Goal: Understand process/instructions: Learn how to perform a task or action

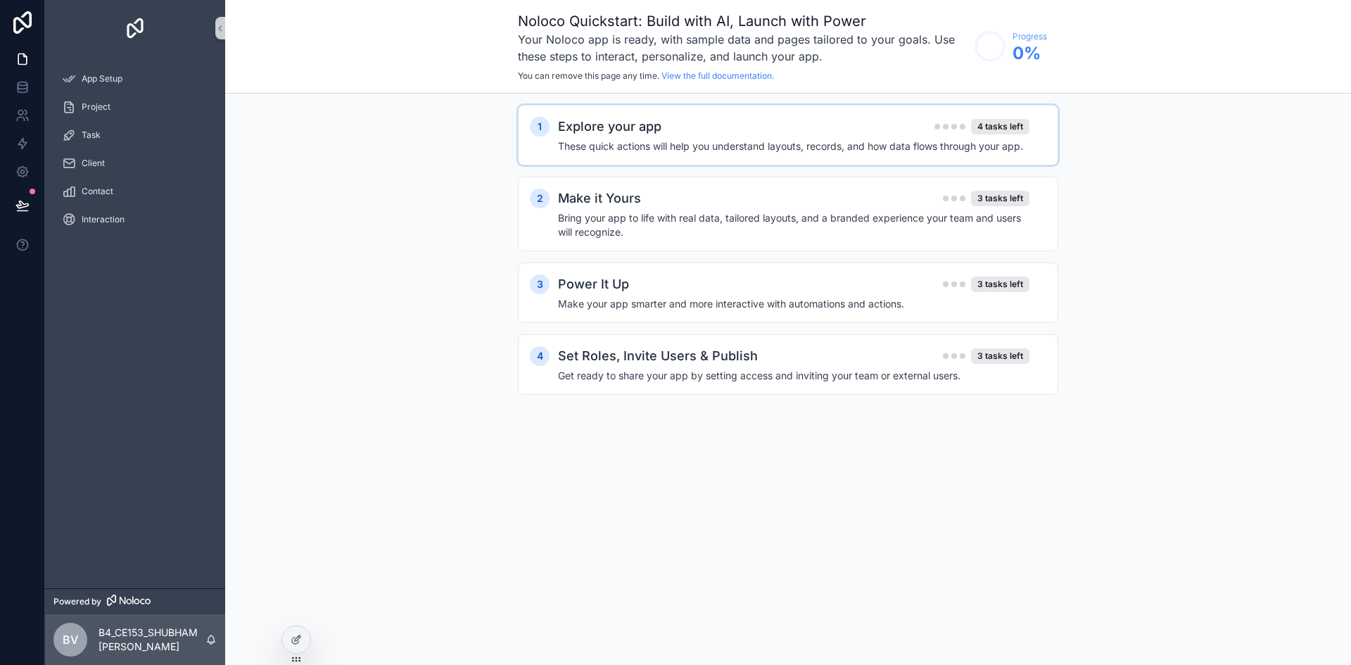
click at [648, 122] on h2 "Explore your app" at bounding box center [609, 127] width 103 height 20
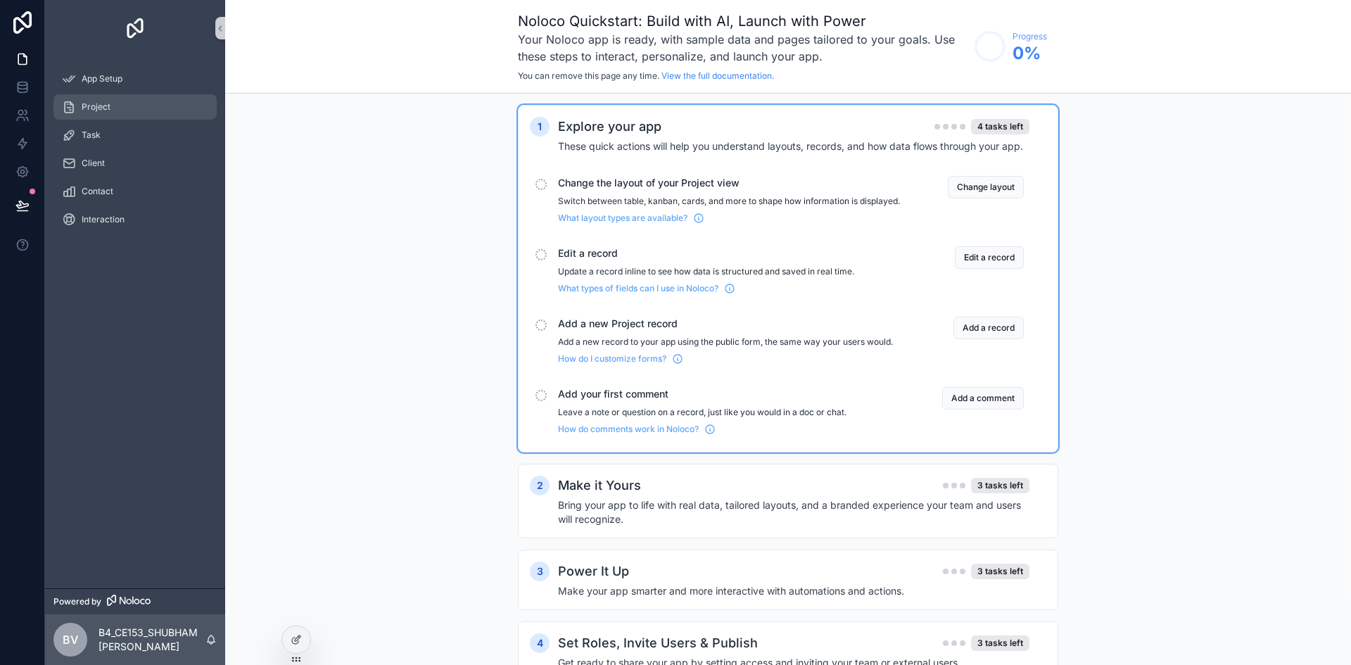
click at [184, 113] on div "Project" at bounding box center [135, 107] width 146 height 23
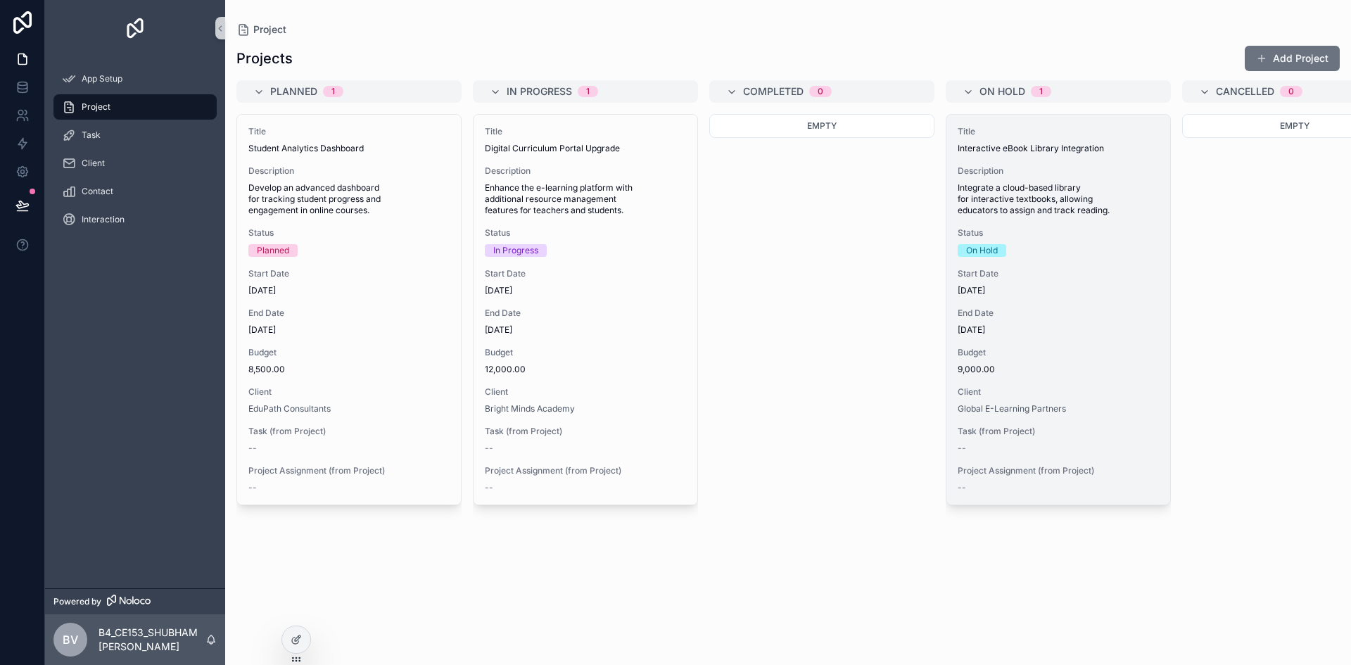
click at [1007, 213] on span "Integrate a cloud-based library for interactive textbooks, allowing educators t…" at bounding box center [1058, 199] width 201 height 34
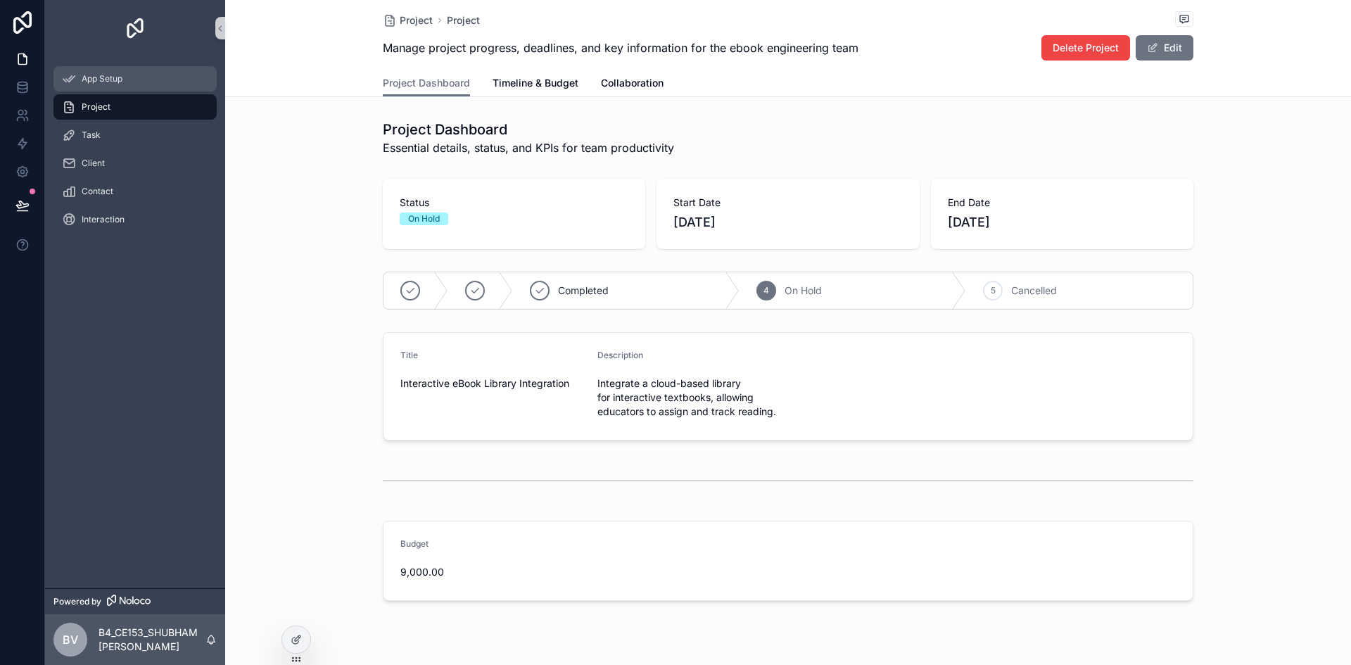
click at [203, 77] on div "App Setup" at bounding box center [135, 79] width 146 height 23
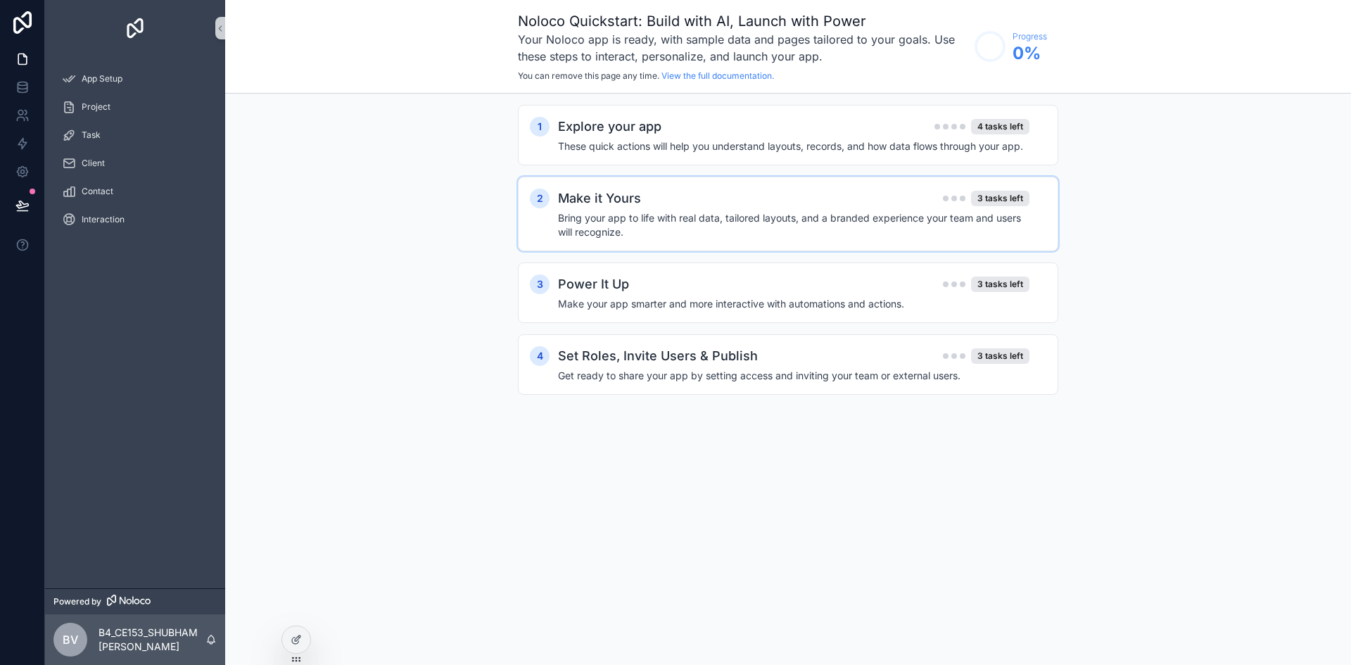
click at [813, 203] on div "Make it Yours 3 tasks left" at bounding box center [793, 199] width 471 height 20
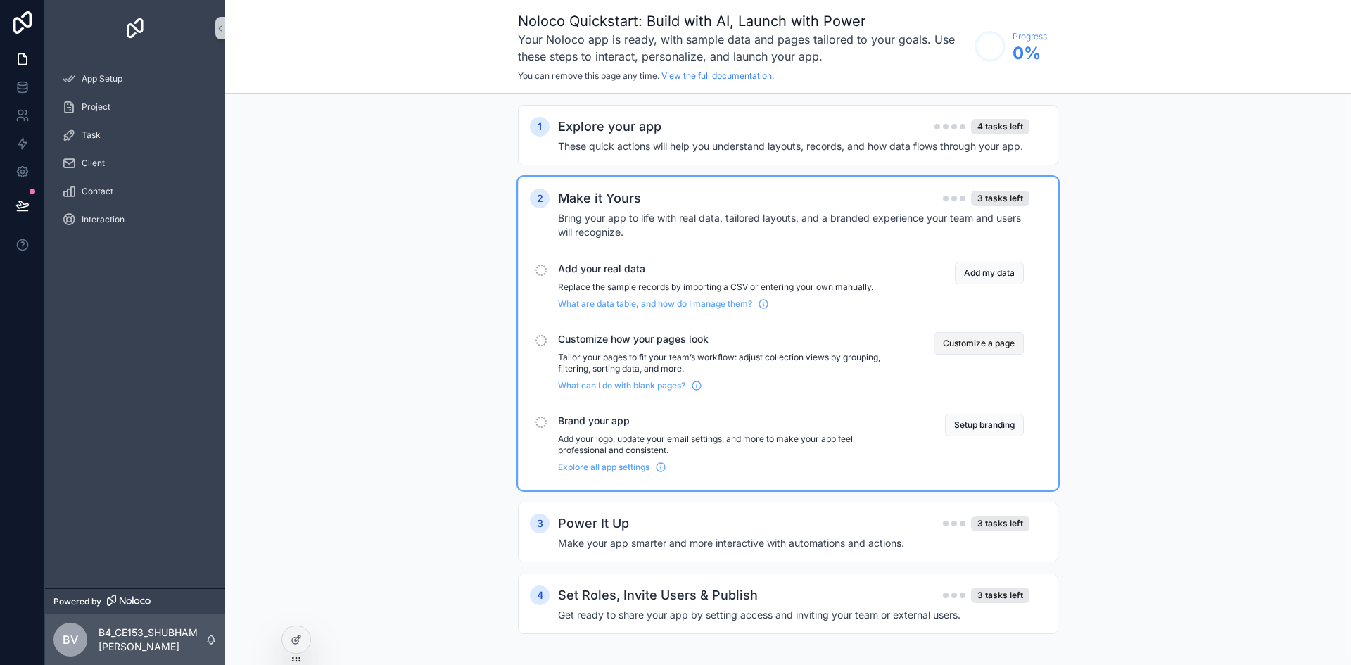
click at [1010, 338] on button "Customize a page" at bounding box center [979, 343] width 90 height 23
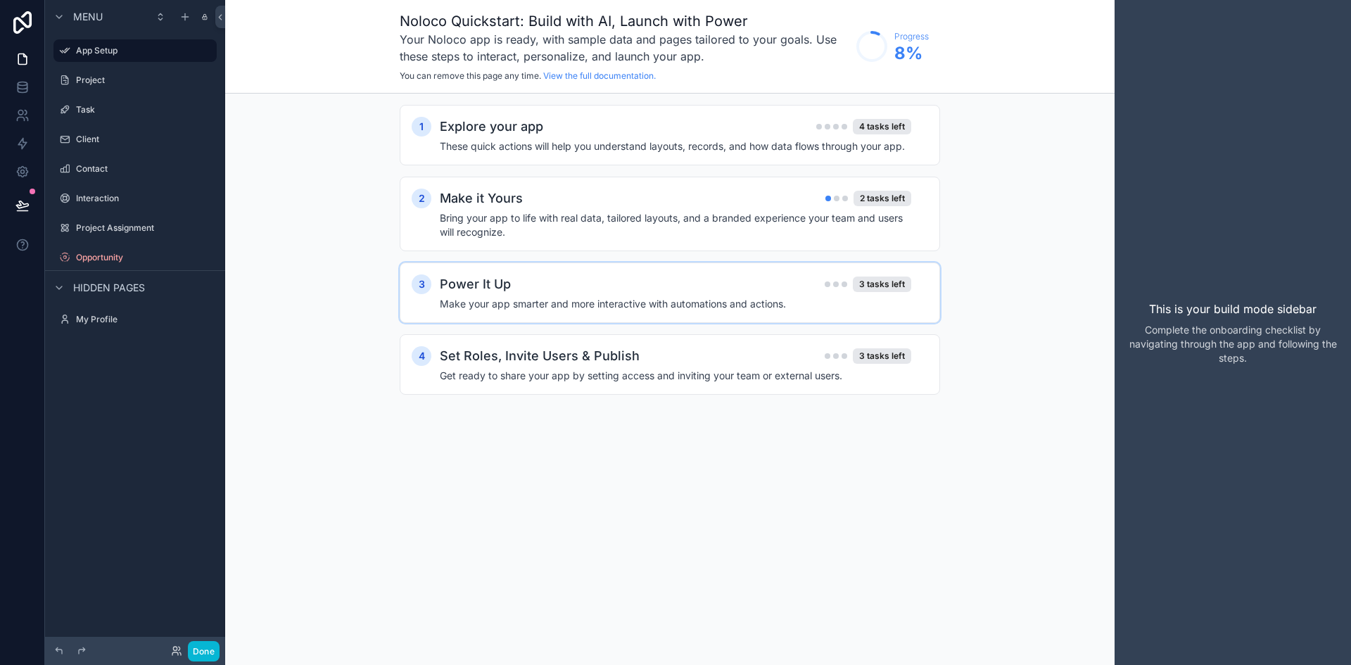
click at [495, 284] on h2 "Power It Up" at bounding box center [475, 284] width 71 height 20
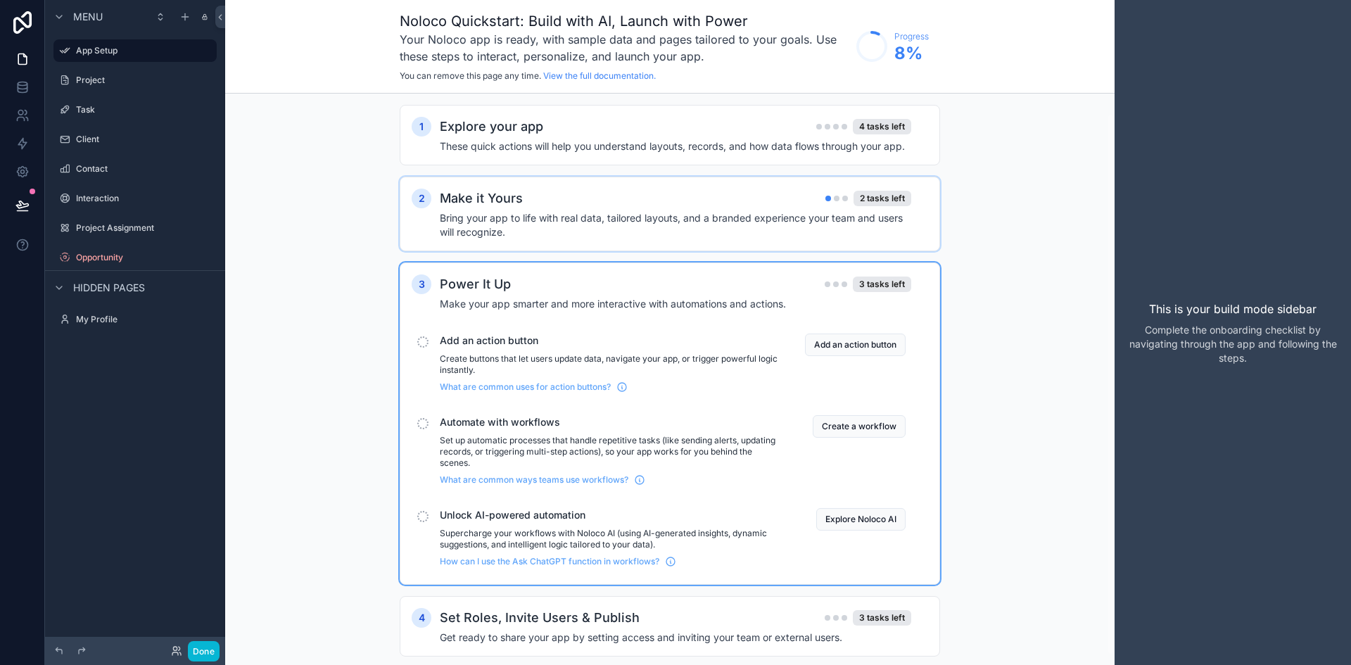
scroll to position [31, 0]
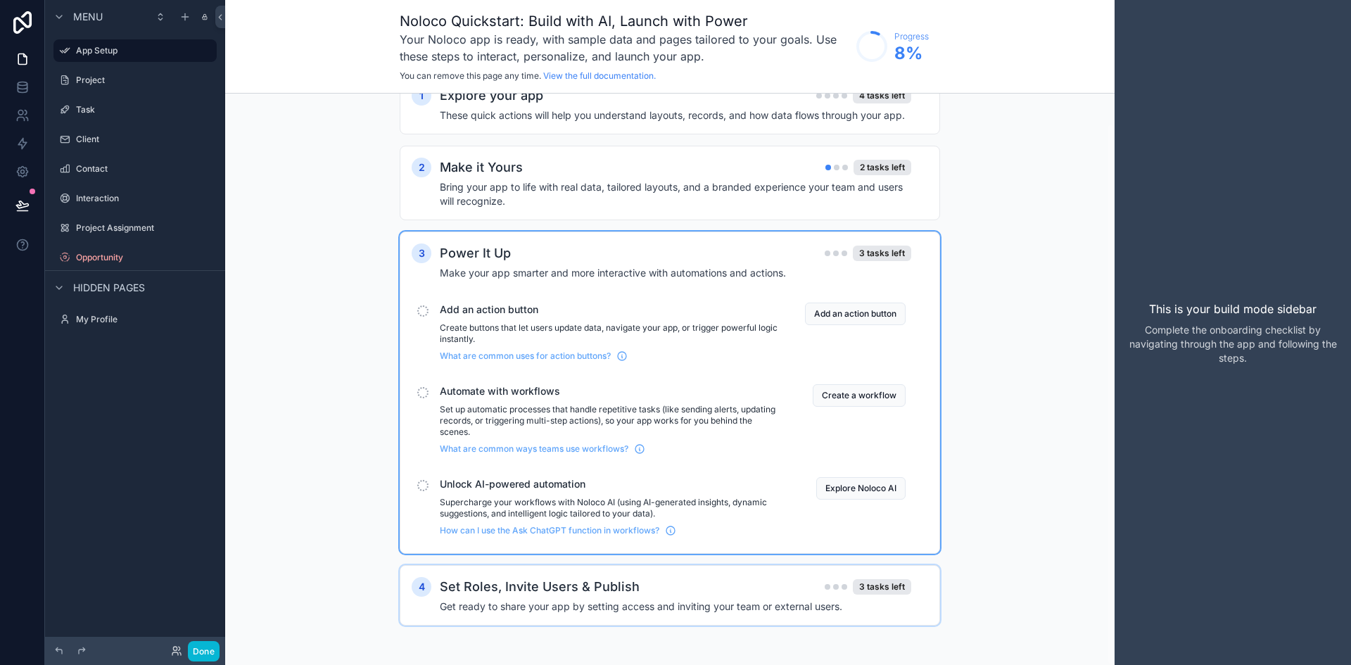
click at [475, 582] on h2 "Set Roles, Invite Users & Publish" at bounding box center [540, 587] width 200 height 20
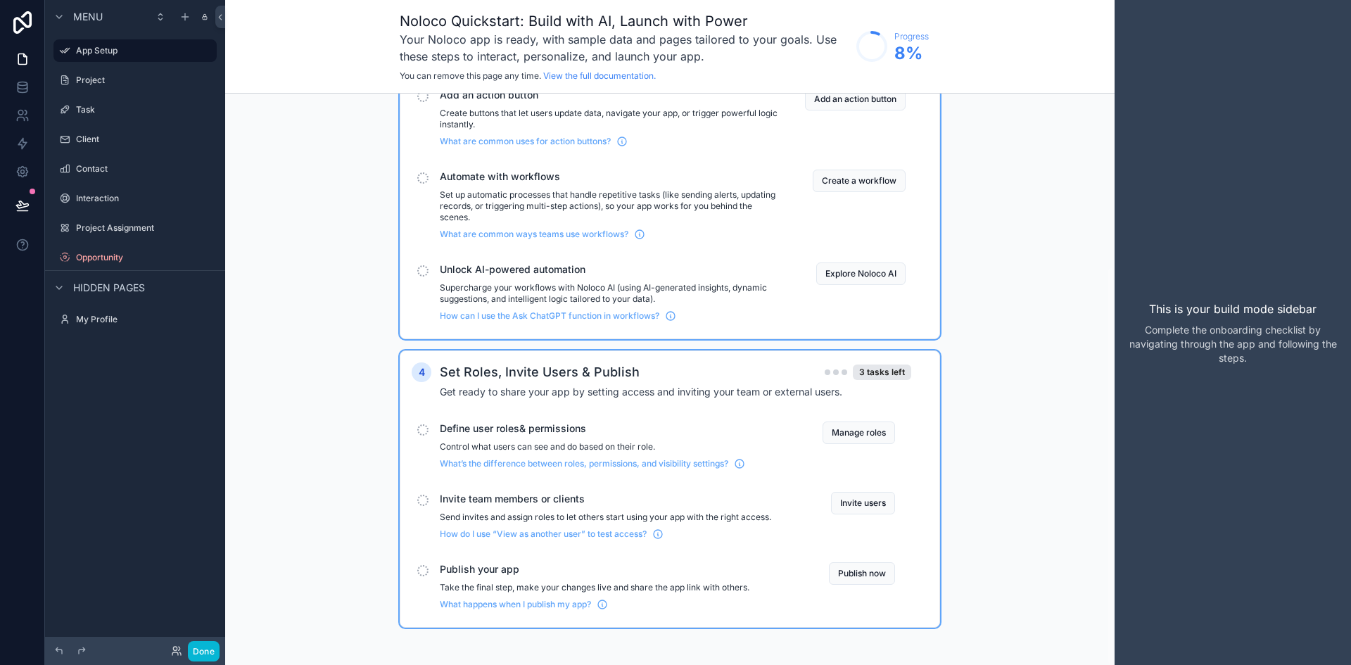
scroll to position [248, 0]
click at [205, 652] on button "Done" at bounding box center [204, 651] width 32 height 20
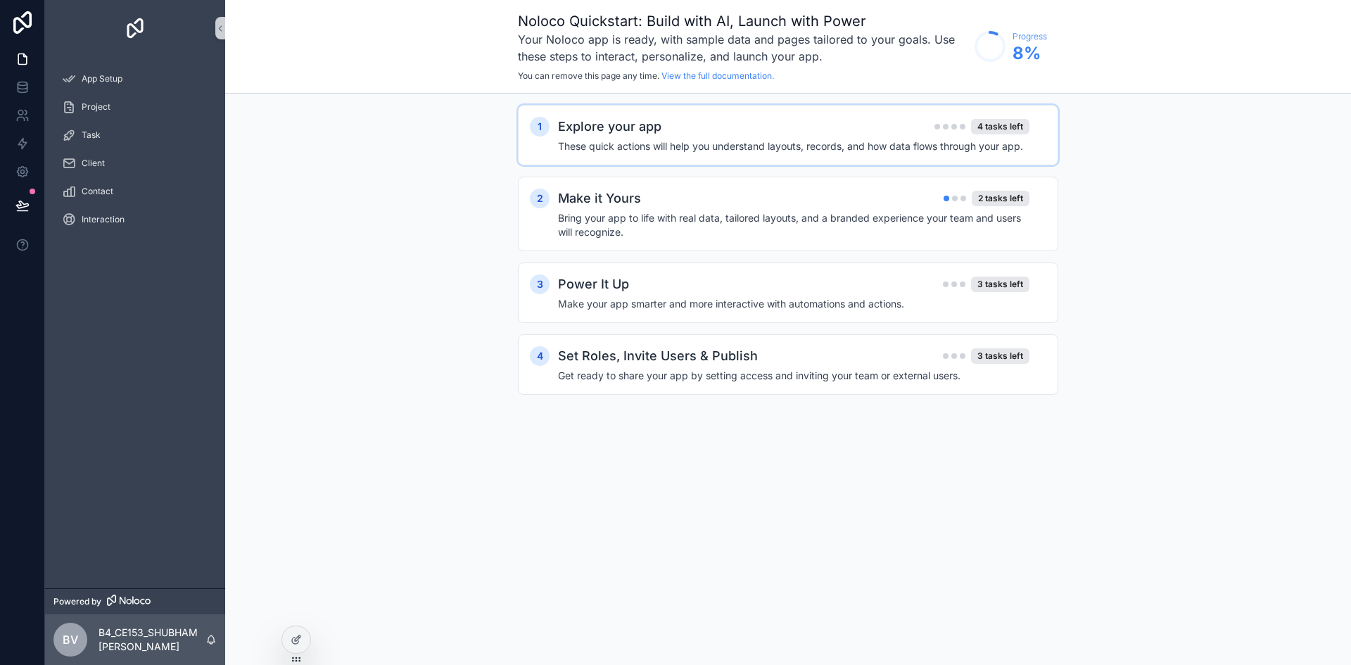
click at [855, 136] on div "Explore your app 4 tasks left These quick actions will help you understand layo…" at bounding box center [802, 135] width 488 height 37
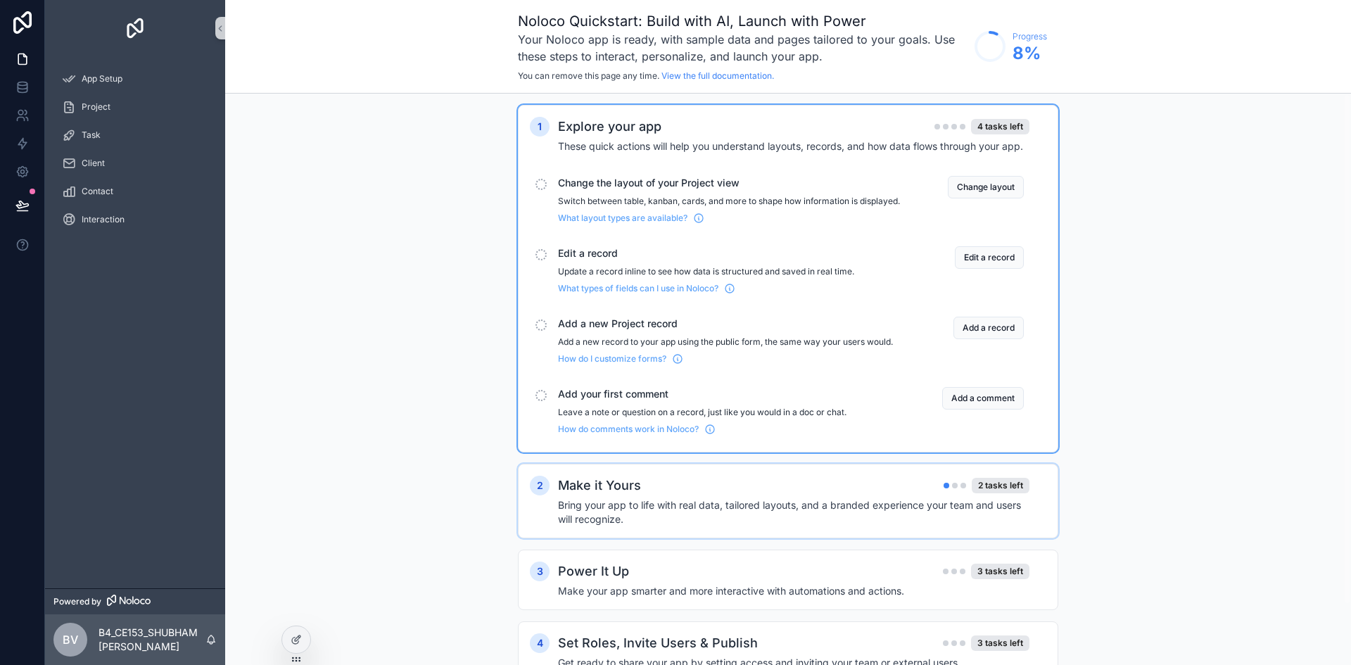
drag, startPoint x: 630, startPoint y: 201, endPoint x: 648, endPoint y: 190, distance: 21.1
click at [630, 200] on p "Switch between table, kanban, cards, and more to shape how information is displ…" at bounding box center [729, 201] width 342 height 11
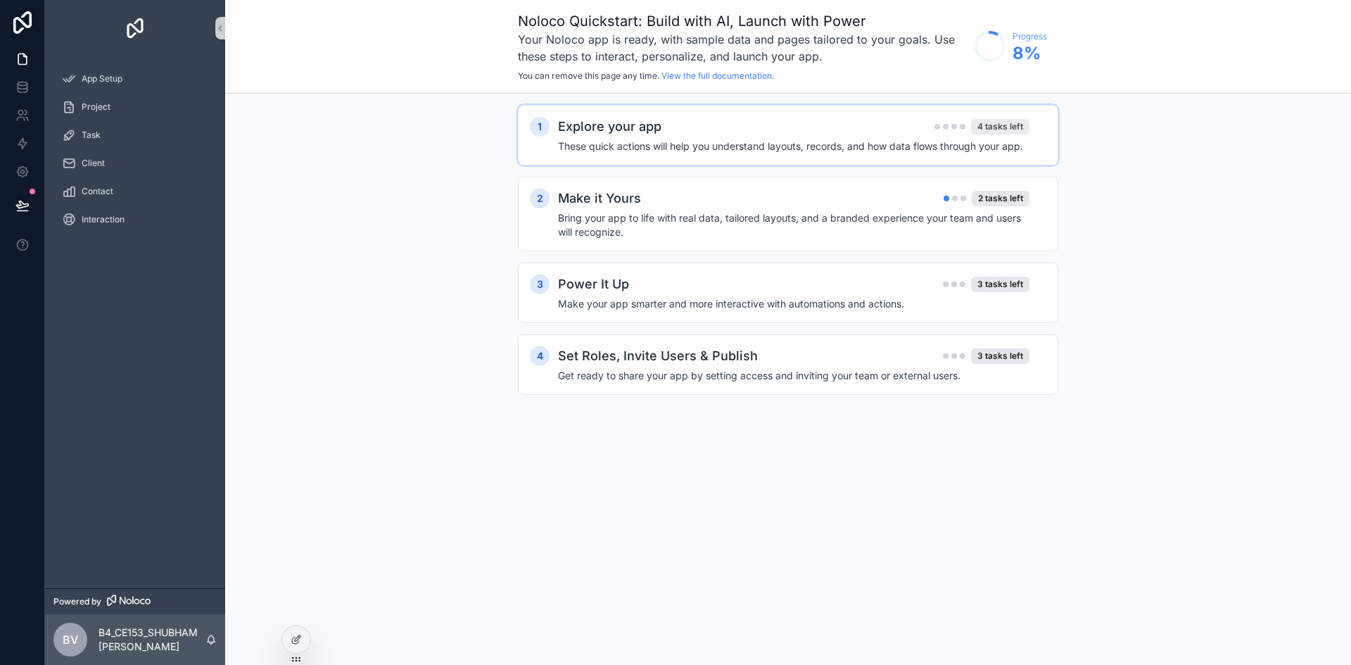
click at [996, 126] on div "4 tasks left" at bounding box center [1000, 126] width 58 height 15
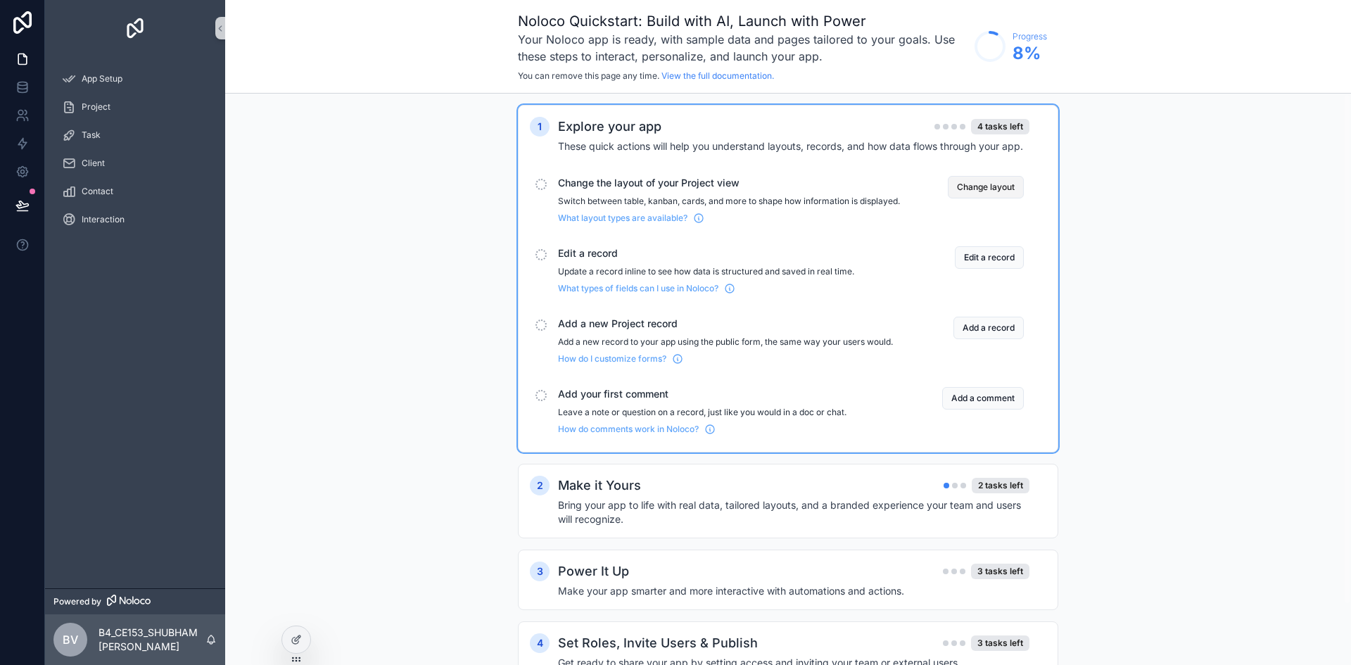
click at [994, 177] on button "Change layout" at bounding box center [986, 187] width 76 height 23
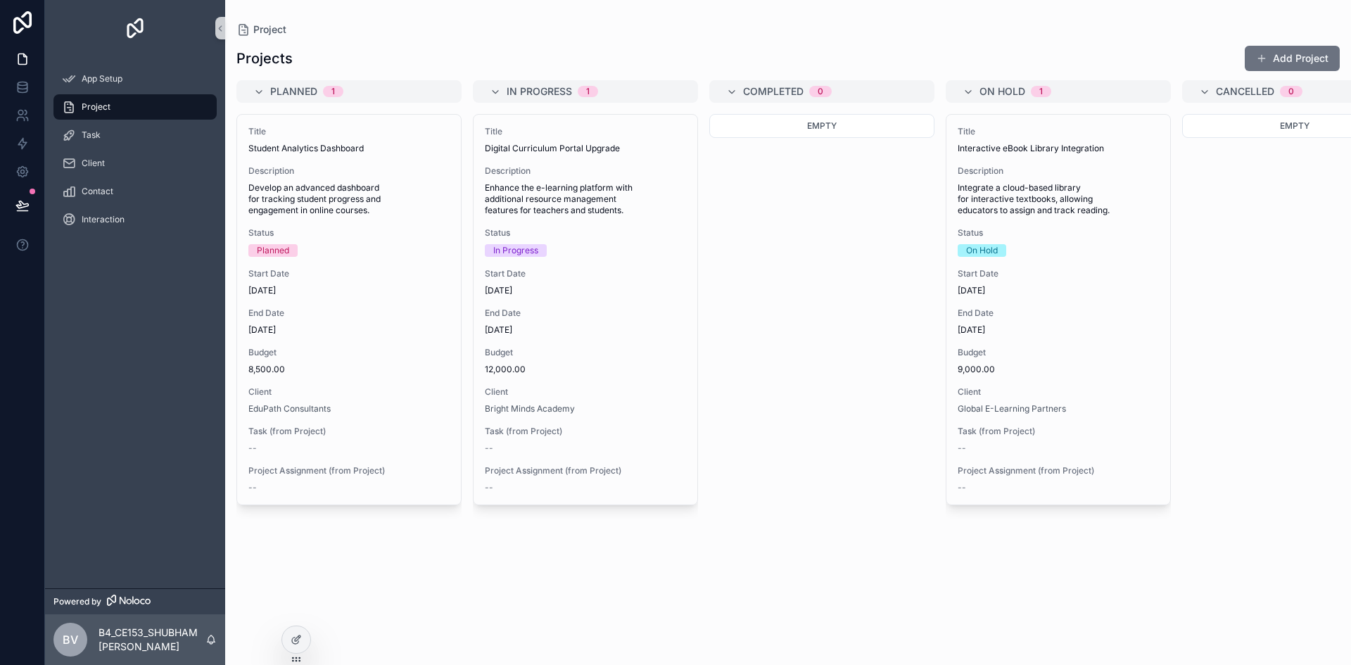
click at [818, 253] on div "Empty" at bounding box center [821, 381] width 225 height 534
click at [854, 125] on div "Empty" at bounding box center [821, 126] width 225 height 24
